Goal: Task Accomplishment & Management: Manage account settings

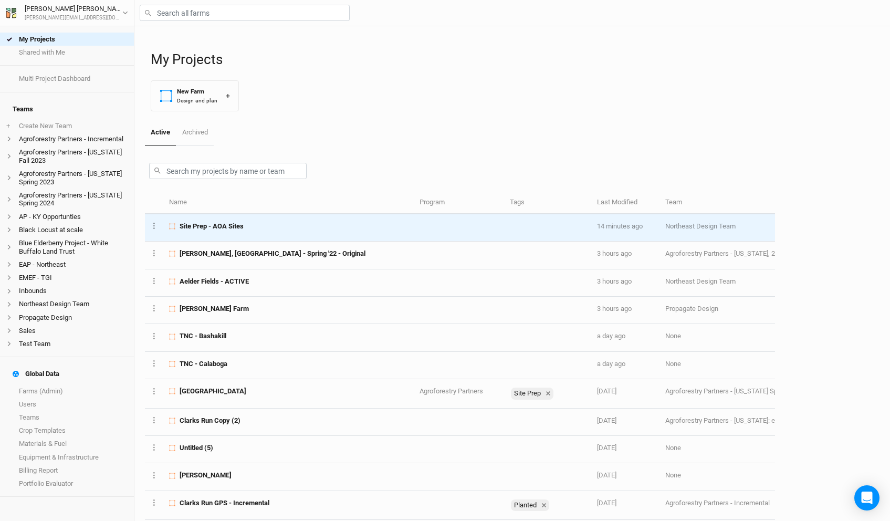
click at [246, 233] on td "Site Prep - AOA Sites" at bounding box center [288, 227] width 250 height 27
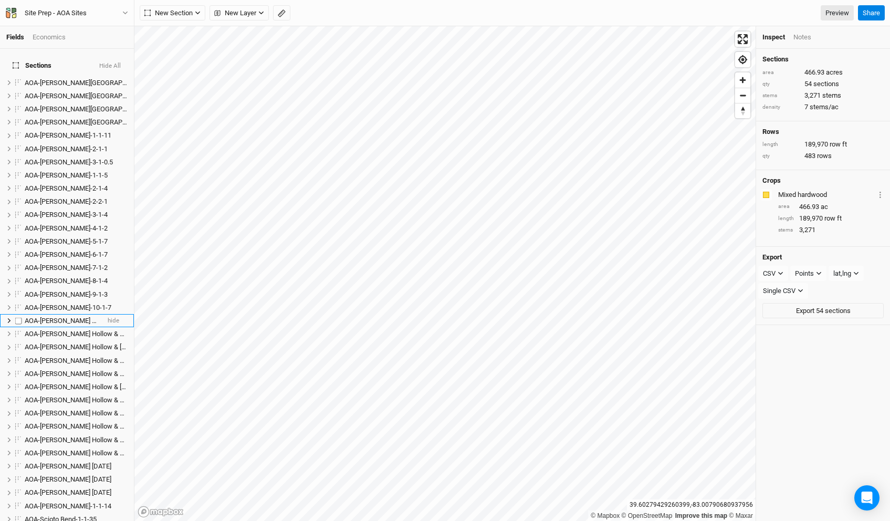
click at [81, 317] on span "AOA-[PERSON_NAME] Hollow & [GEOGRAPHIC_DATA]-1-1-8" at bounding box center [113, 321] width 176 height 8
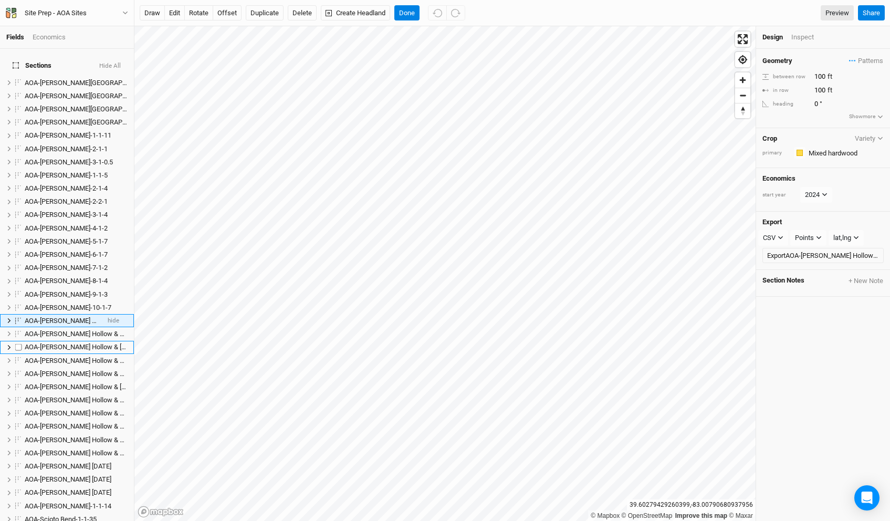
scroll to position [29, 0]
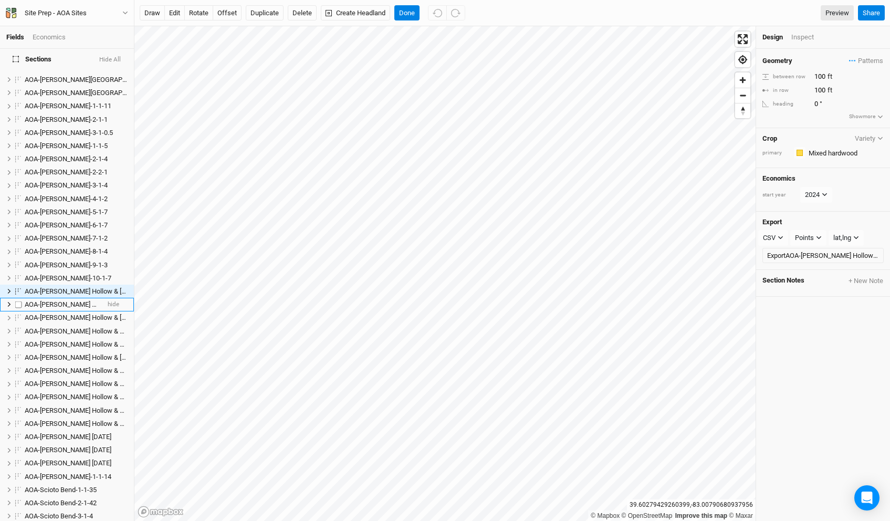
click at [58, 300] on span "AOA-[PERSON_NAME] Hollow & Stone Canyon-2-1-0.2" at bounding box center [104, 304] width 159 height 8
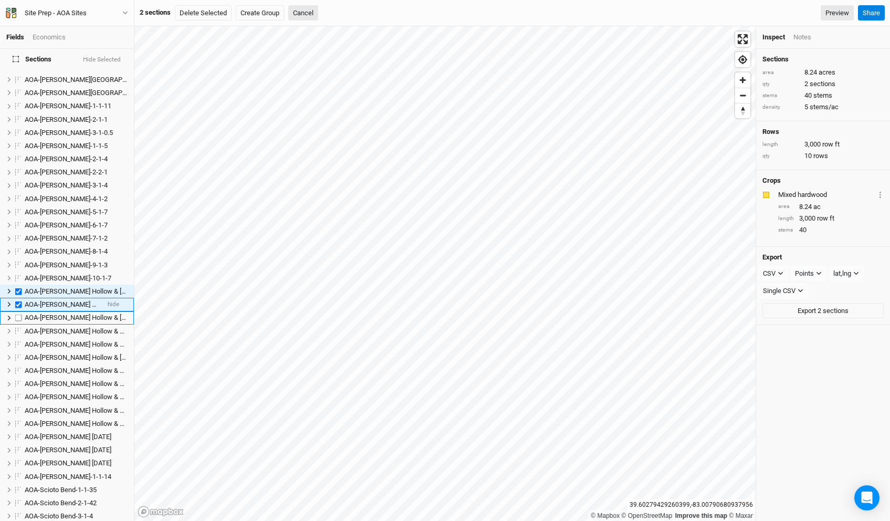
checkbox input "true"
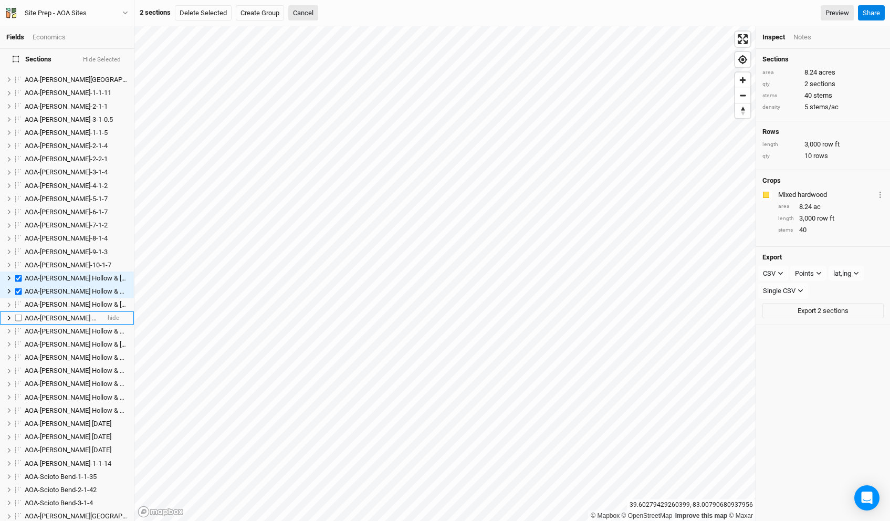
click at [58, 314] on span "AOA-[PERSON_NAME] Hollow & Stone Canyon-2-3-.0.5" at bounding box center [105, 318] width 160 height 8
checkbox input "true"
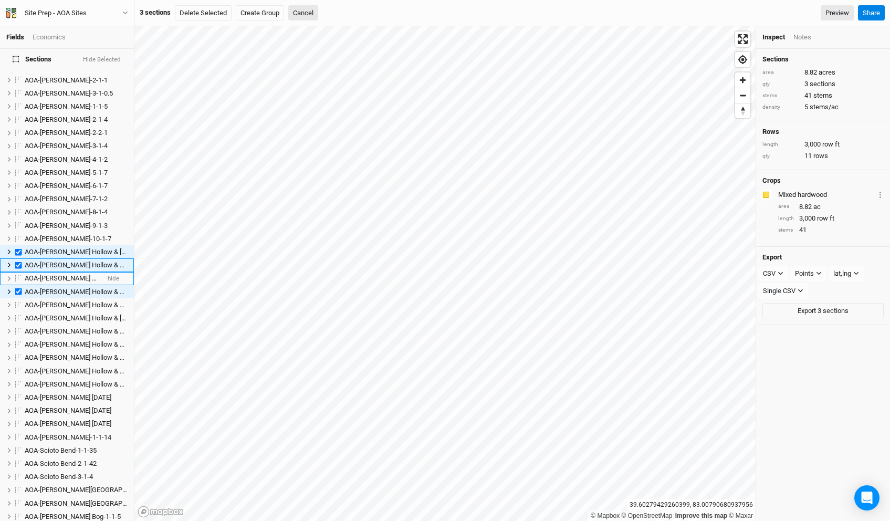
click at [56, 272] on li "AOA-[PERSON_NAME] Hollow & Stone Canyon-2-2-9 hide" at bounding box center [67, 278] width 134 height 13
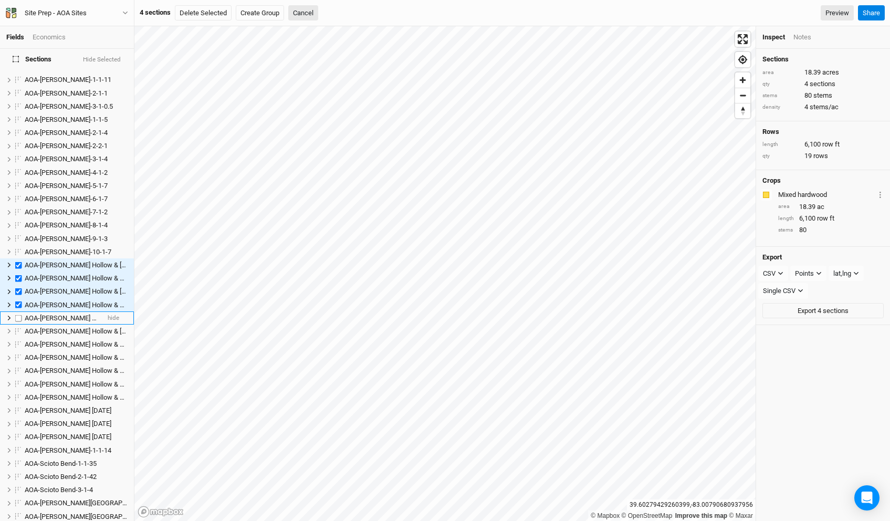
click at [61, 315] on li "AOA-[PERSON_NAME] Hollow & Stone Canyon-2-4-1.5 hide" at bounding box center [67, 317] width 134 height 13
checkbox input "true"
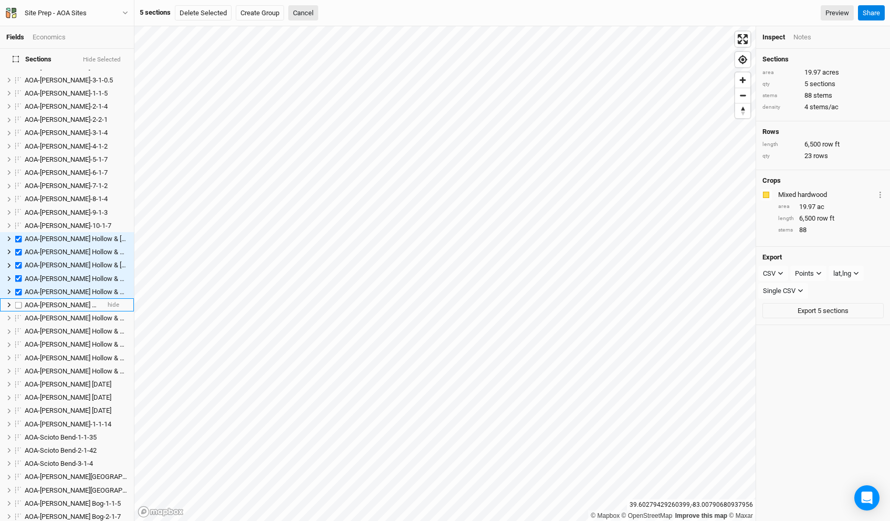
click at [64, 301] on span "AOA-[PERSON_NAME] Hollow & [GEOGRAPHIC_DATA]-2-5-4" at bounding box center [113, 305] width 176 height 8
checkbox input "true"
click at [62, 300] on span "AOA-[PERSON_NAME] Hollow & Stone Canyon-3-1-3.5" at bounding box center [104, 304] width 159 height 8
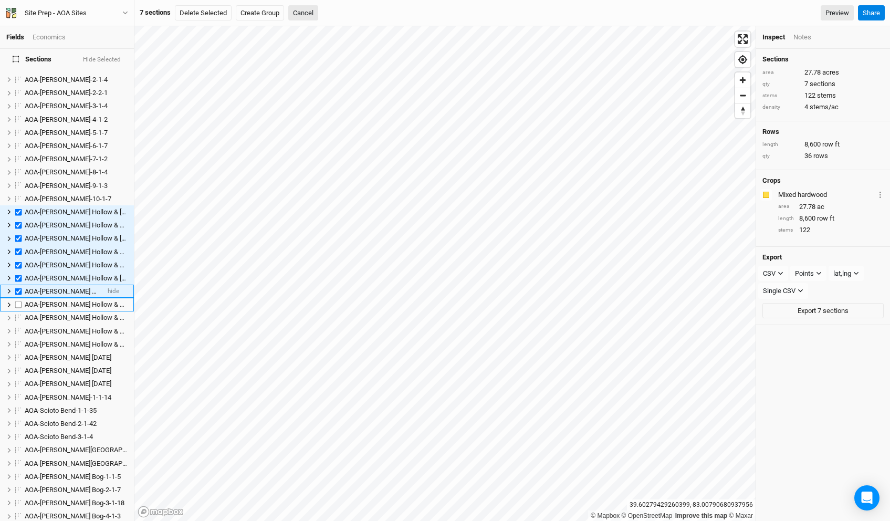
click at [62, 300] on span "AOA-[PERSON_NAME] Hollow & Stone Canyon-3-2-6" at bounding box center [101, 304] width 153 height 8
checkbox input "true"
click at [62, 300] on span "AOA-[PERSON_NAME] Hollow & Stone Canyon-4-1-2.5" at bounding box center [104, 304] width 159 height 8
checkbox input "true"
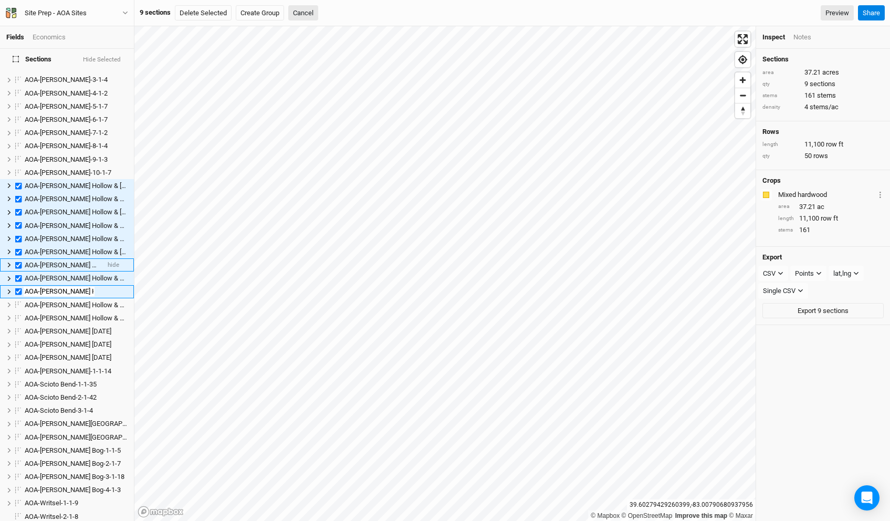
scroll to position [0, 0]
click at [62, 301] on span "AOA-[PERSON_NAME] Hollow & Stone Canyon-4-2-6.5" at bounding box center [104, 305] width 159 height 8
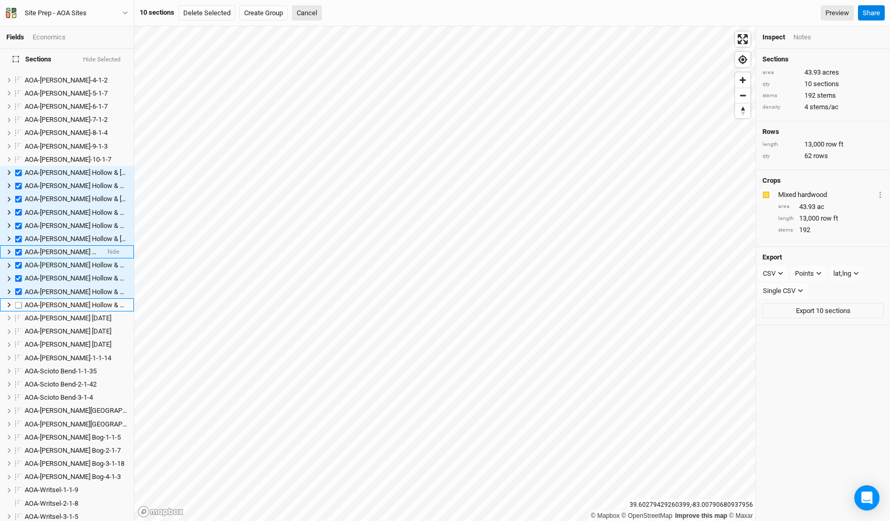
click at [62, 301] on span "AOA-[PERSON_NAME] Hollow & Stone Canyon-4-3-2" at bounding box center [101, 305] width 153 height 8
checkbox input "true"
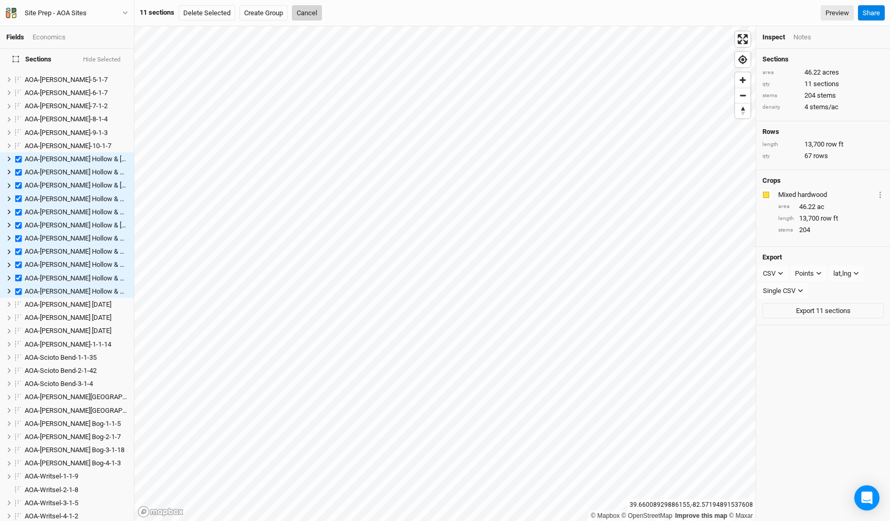
click at [305, 16] on button "Cancel" at bounding box center [307, 13] width 30 height 16
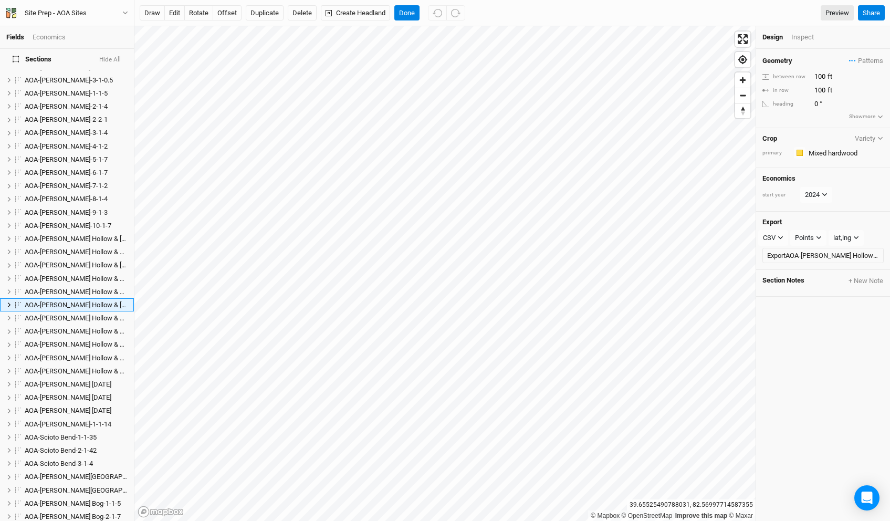
scroll to position [96, 0]
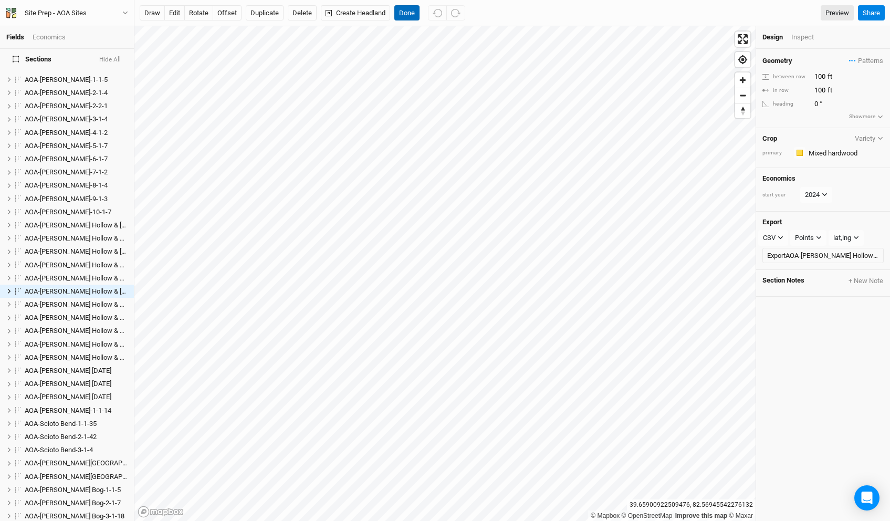
click at [407, 7] on button "Done" at bounding box center [406, 13] width 25 height 16
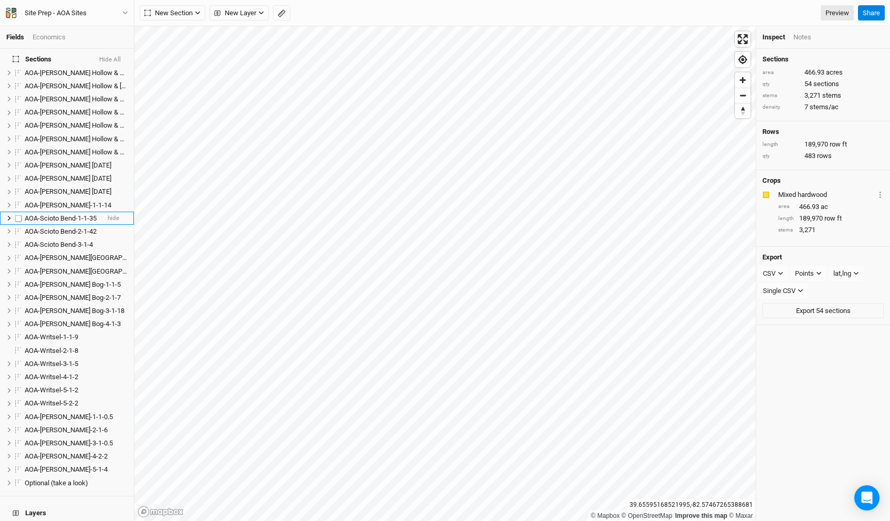
scroll to position [307, 0]
